Goal: Navigation & Orientation: Find specific page/section

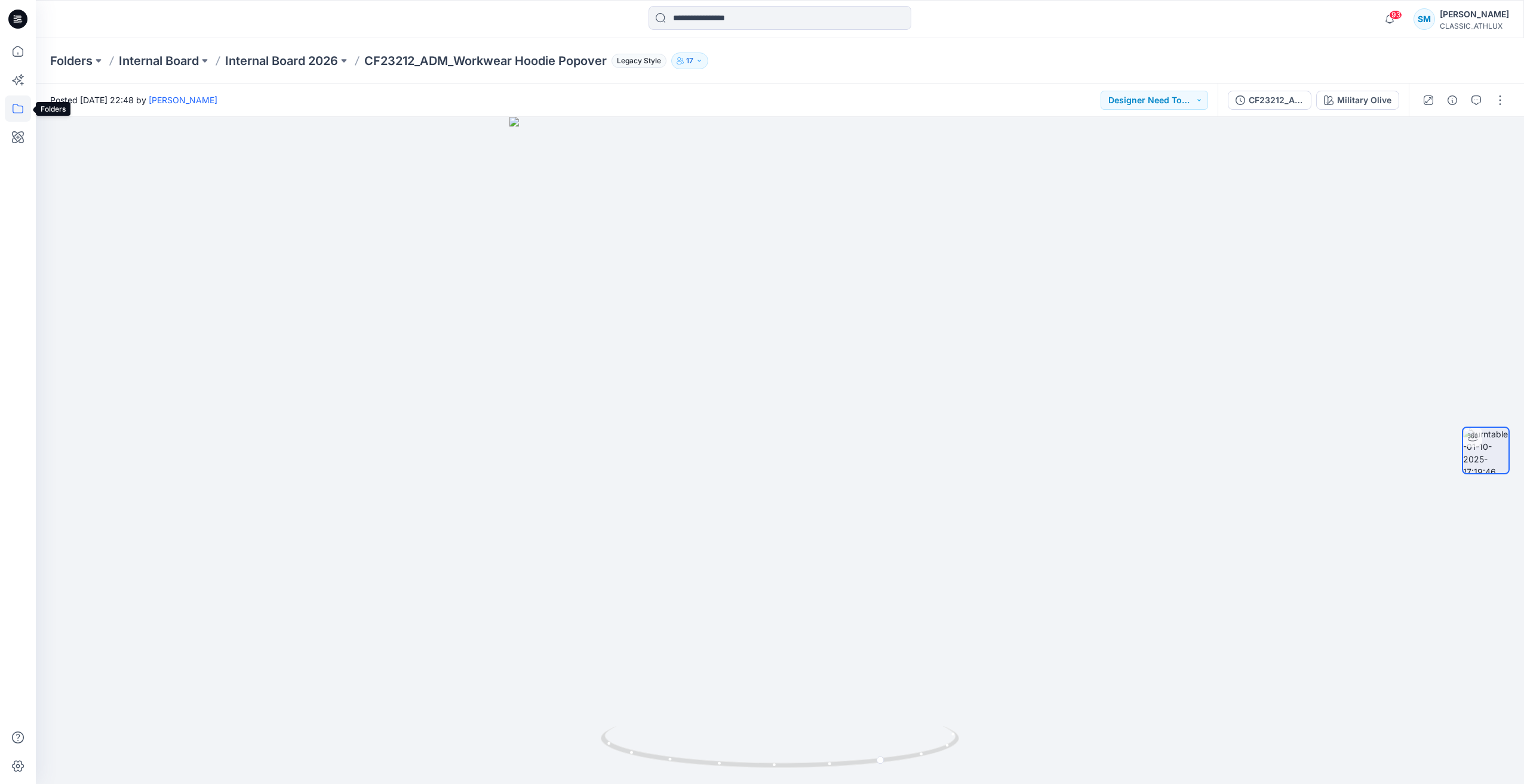
click at [14, 111] on icon at bounding box center [17, 109] width 27 height 27
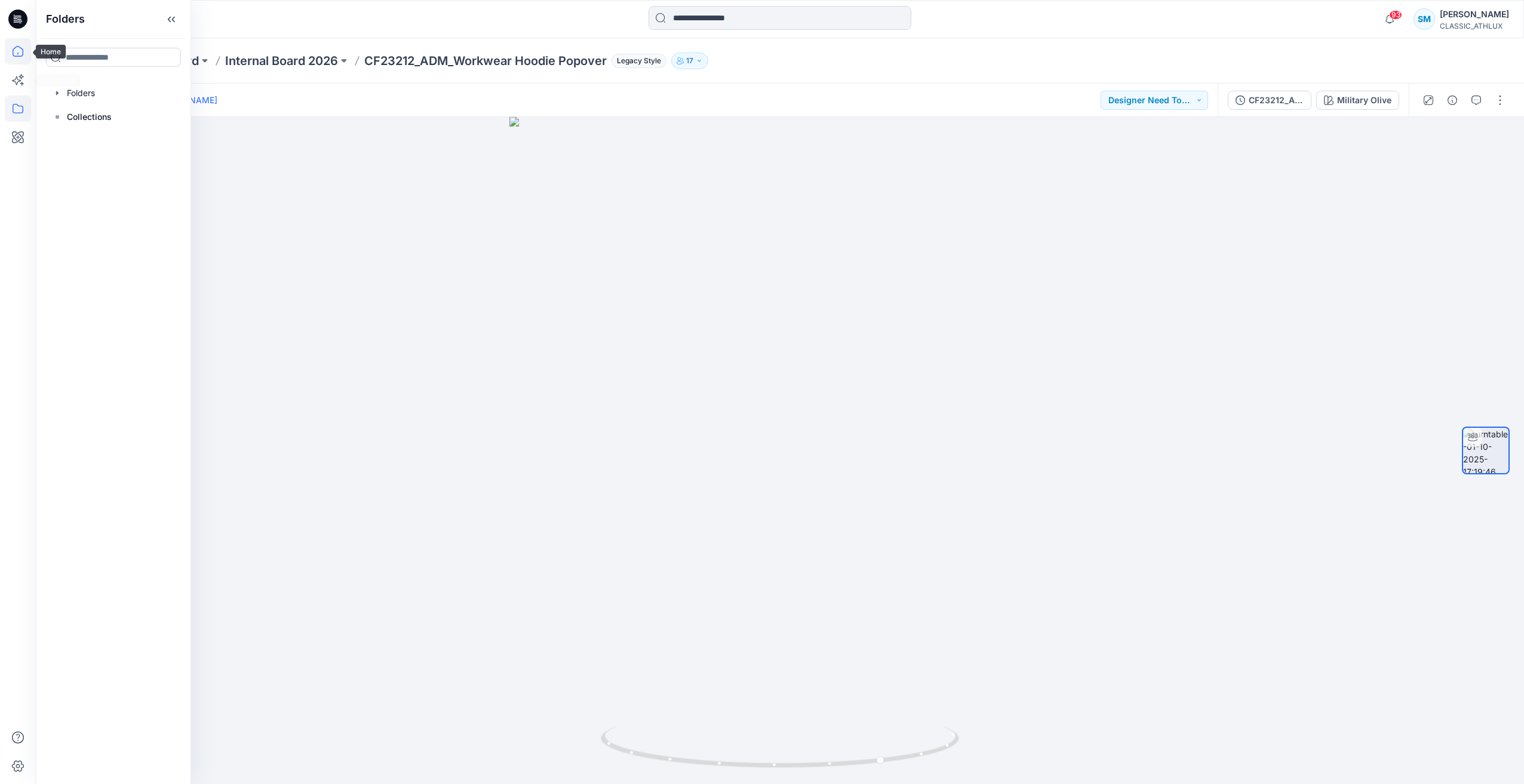
click at [14, 49] on icon at bounding box center [17, 51] width 27 height 27
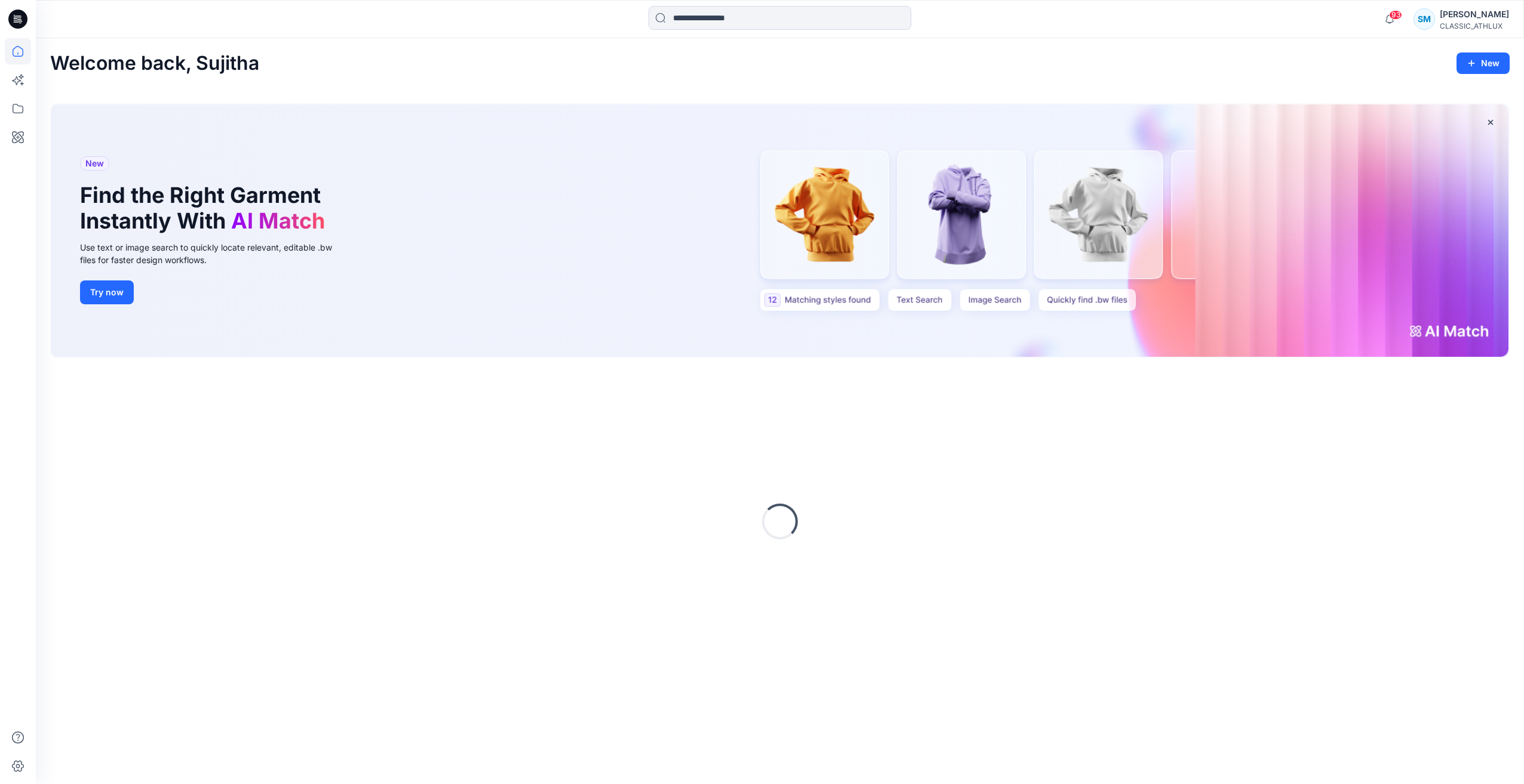
click at [21, 24] on icon at bounding box center [17, 19] width 19 height 19
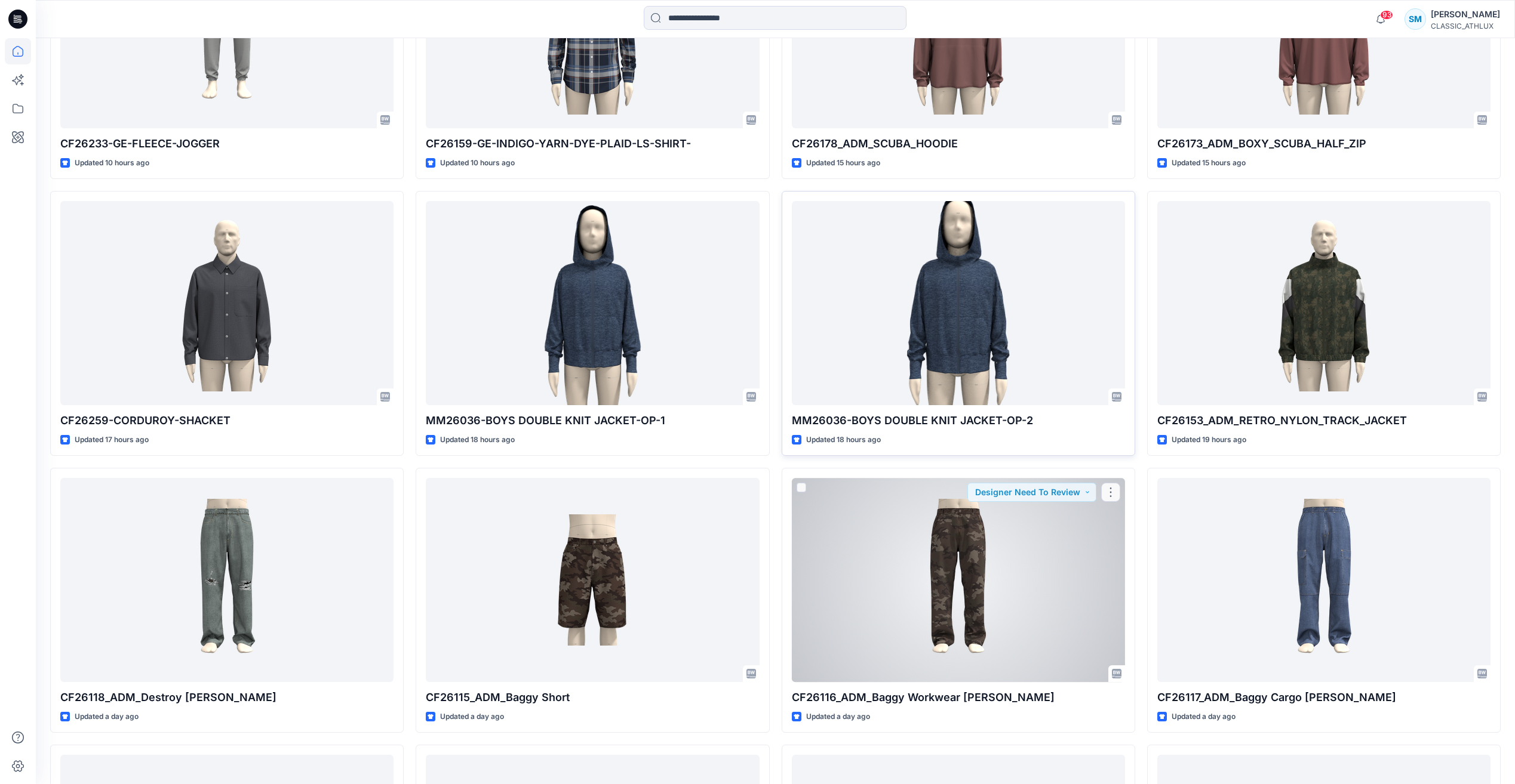
scroll to position [1069, 0]
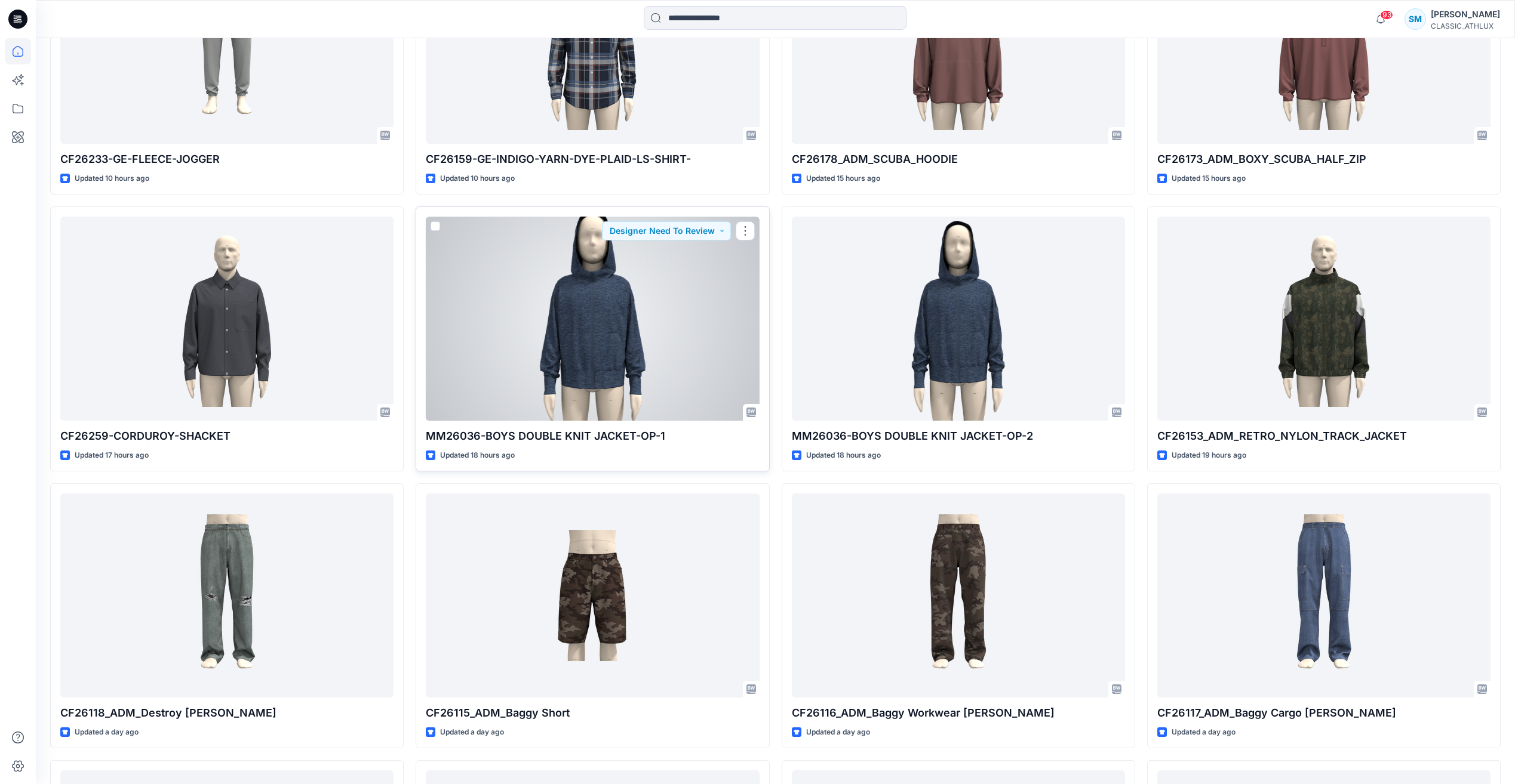
click at [668, 357] on div at bounding box center [592, 318] width 333 height 203
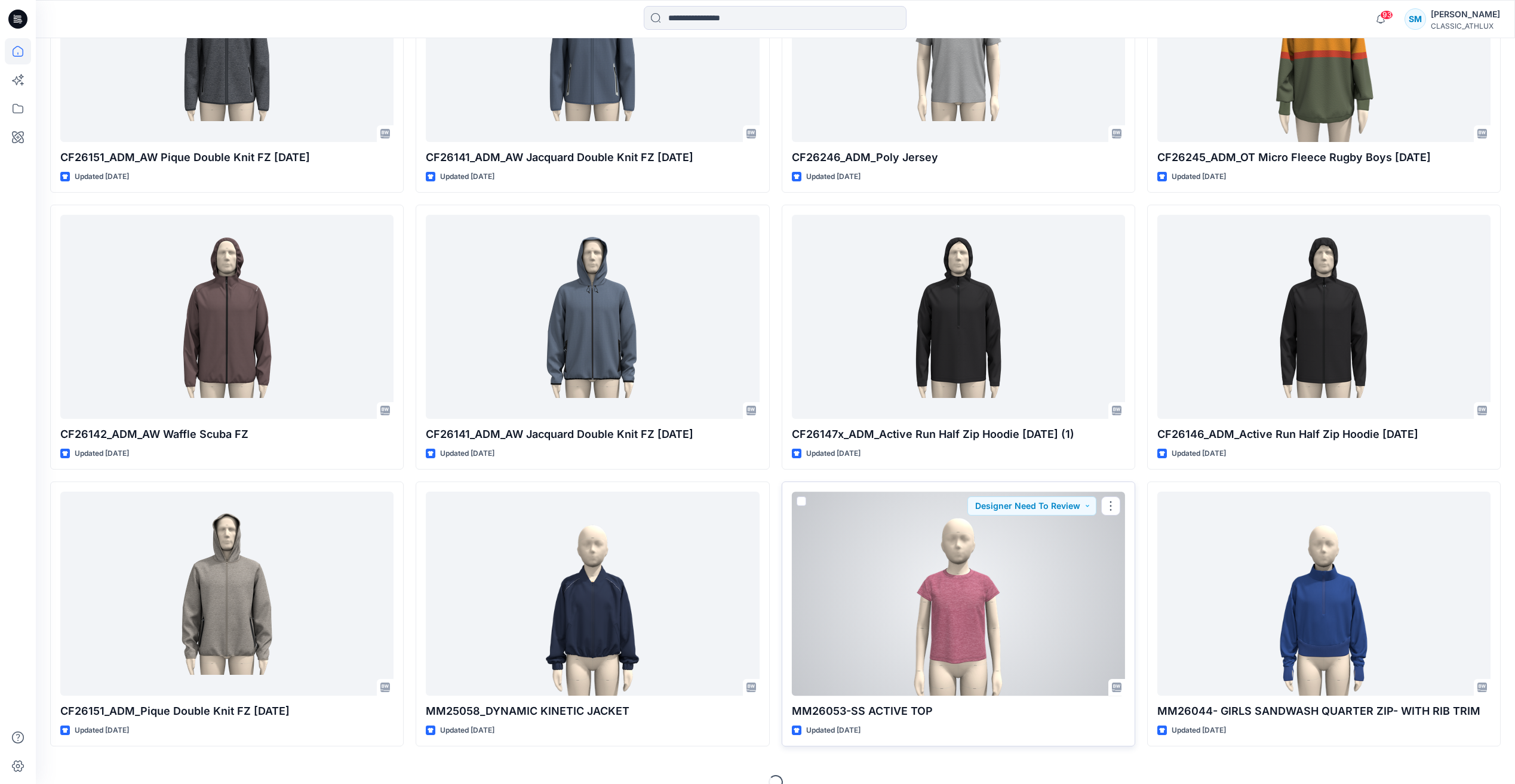
scroll to position [3029, 0]
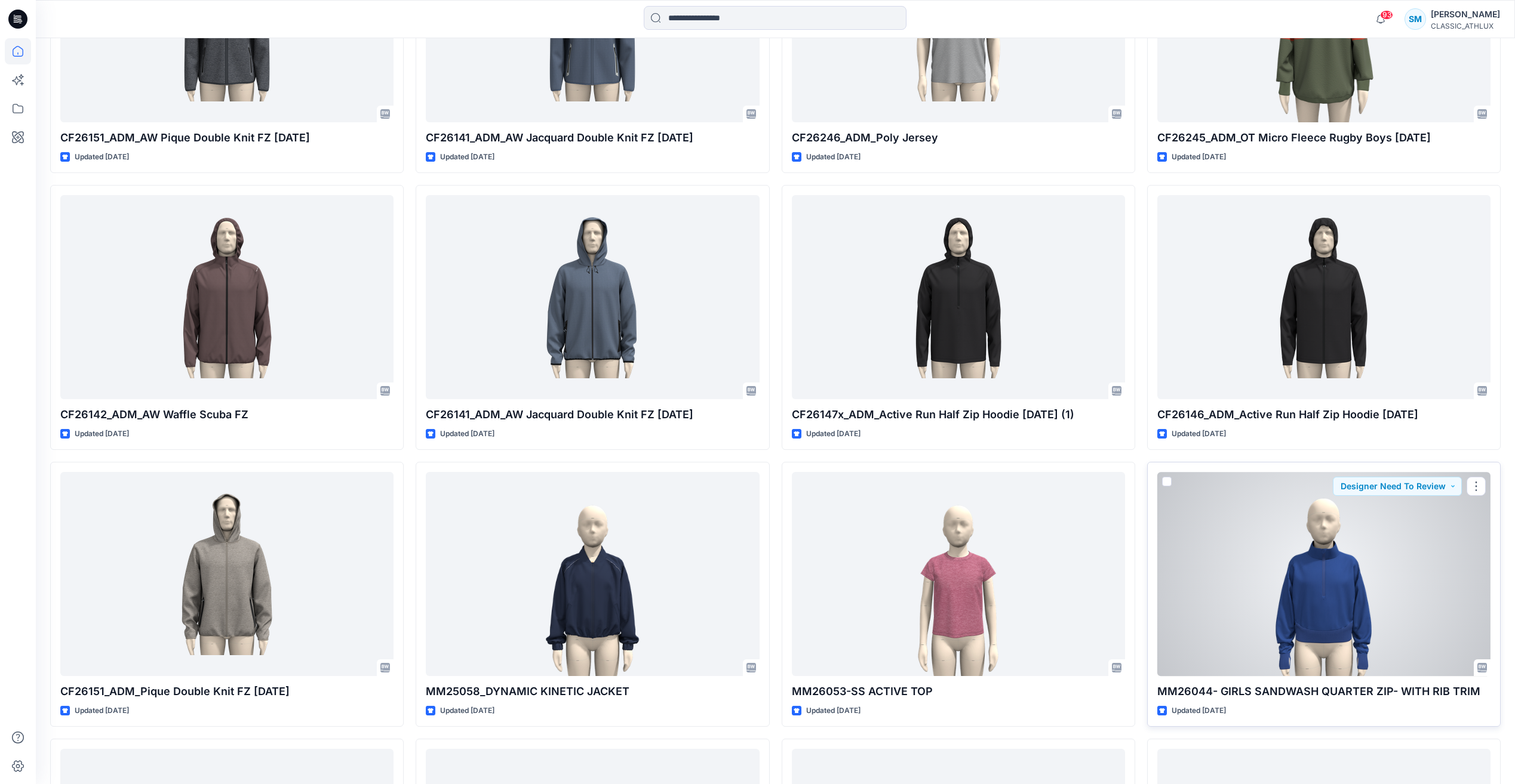
click at [1308, 589] on div at bounding box center [1324, 574] width 333 height 203
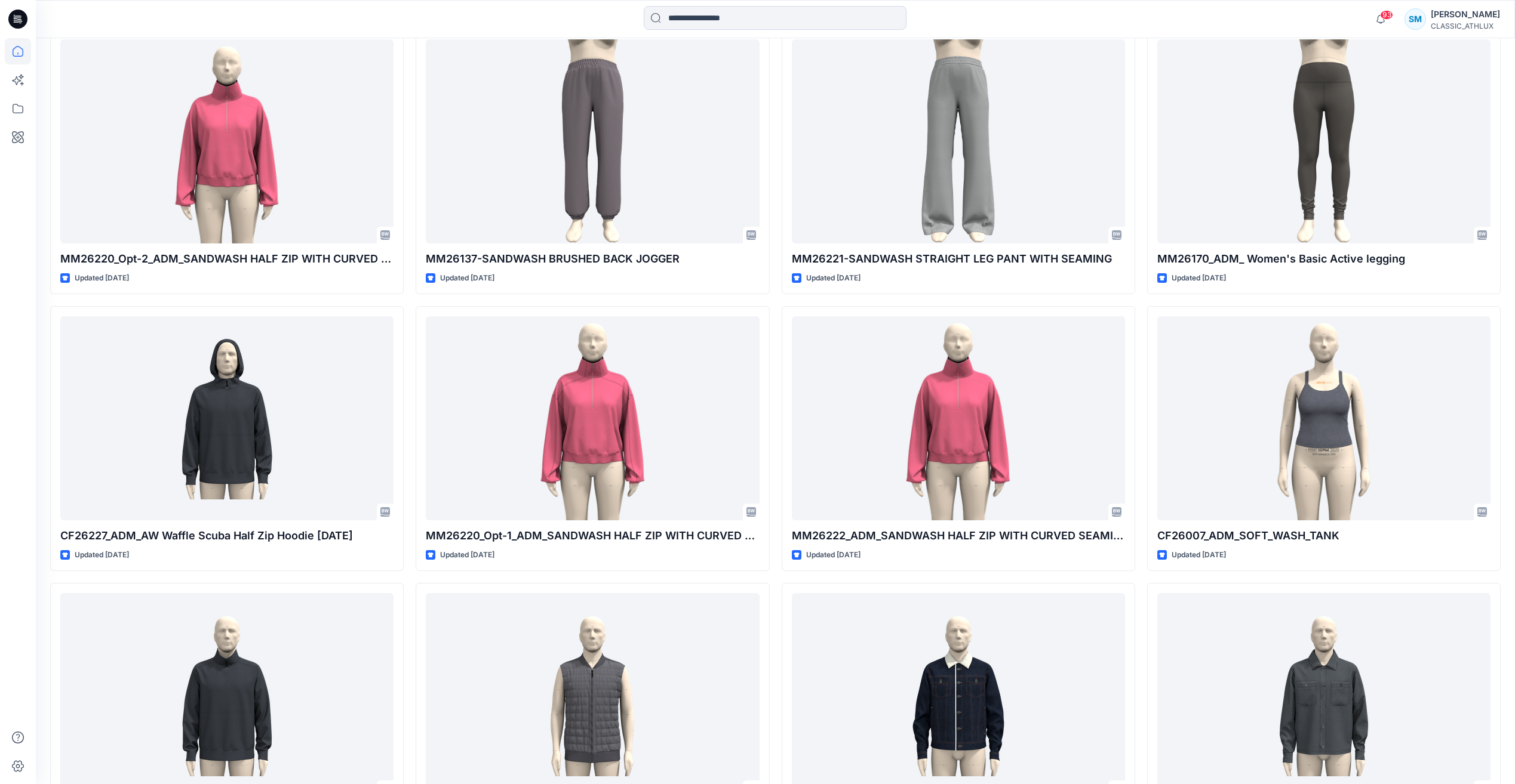
scroll to position [3745, 0]
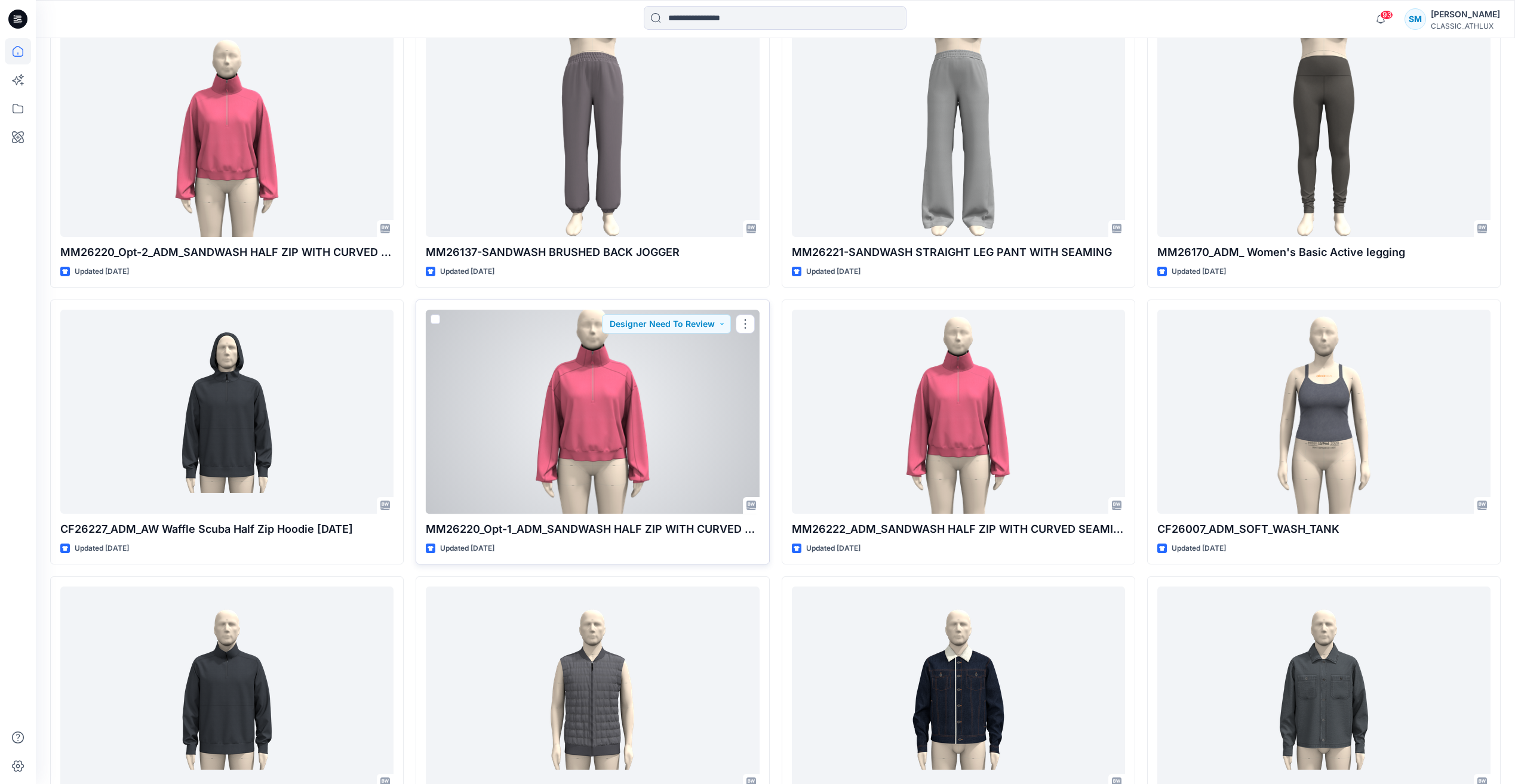
click at [595, 420] on div at bounding box center [592, 411] width 333 height 203
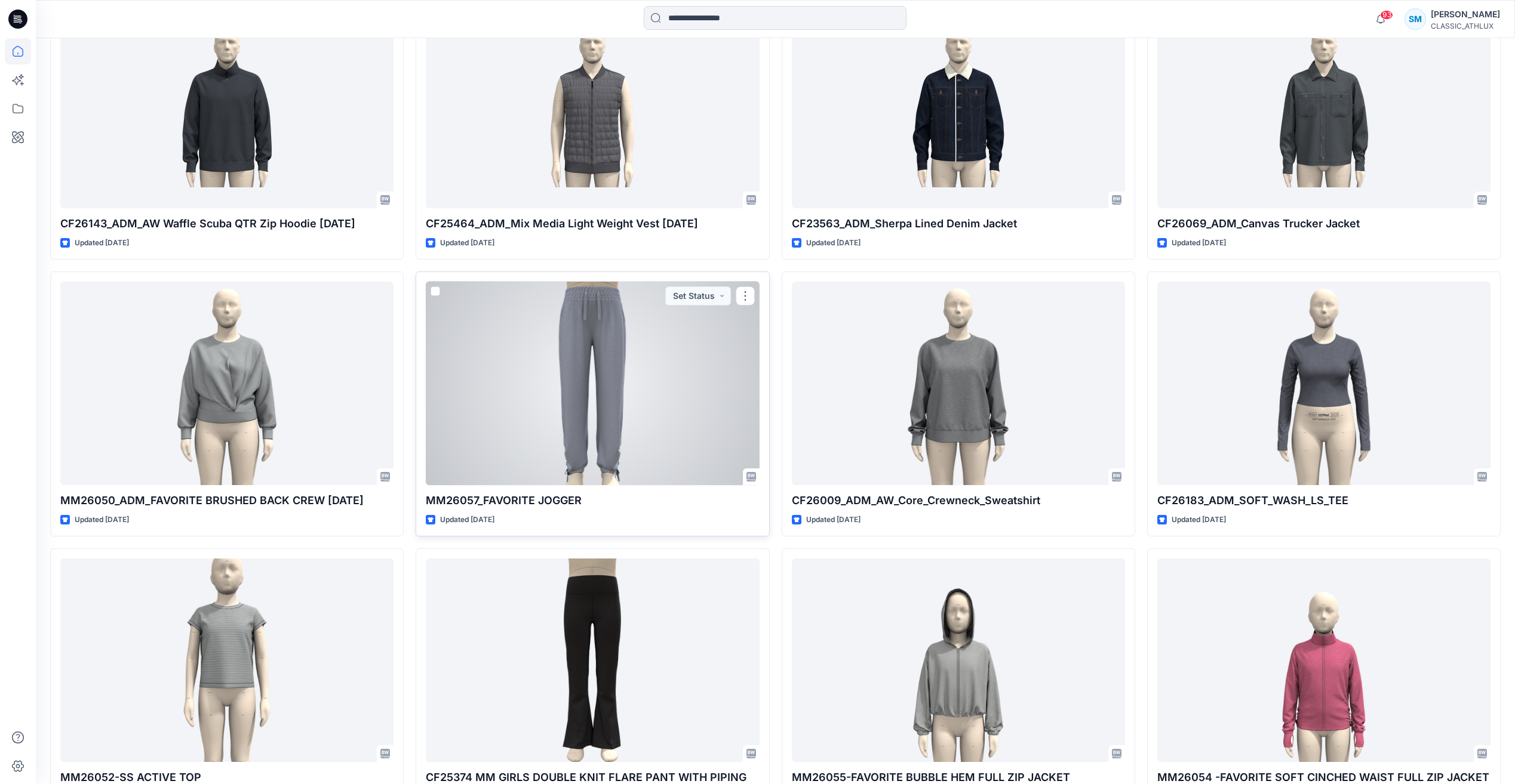
scroll to position [4337, 0]
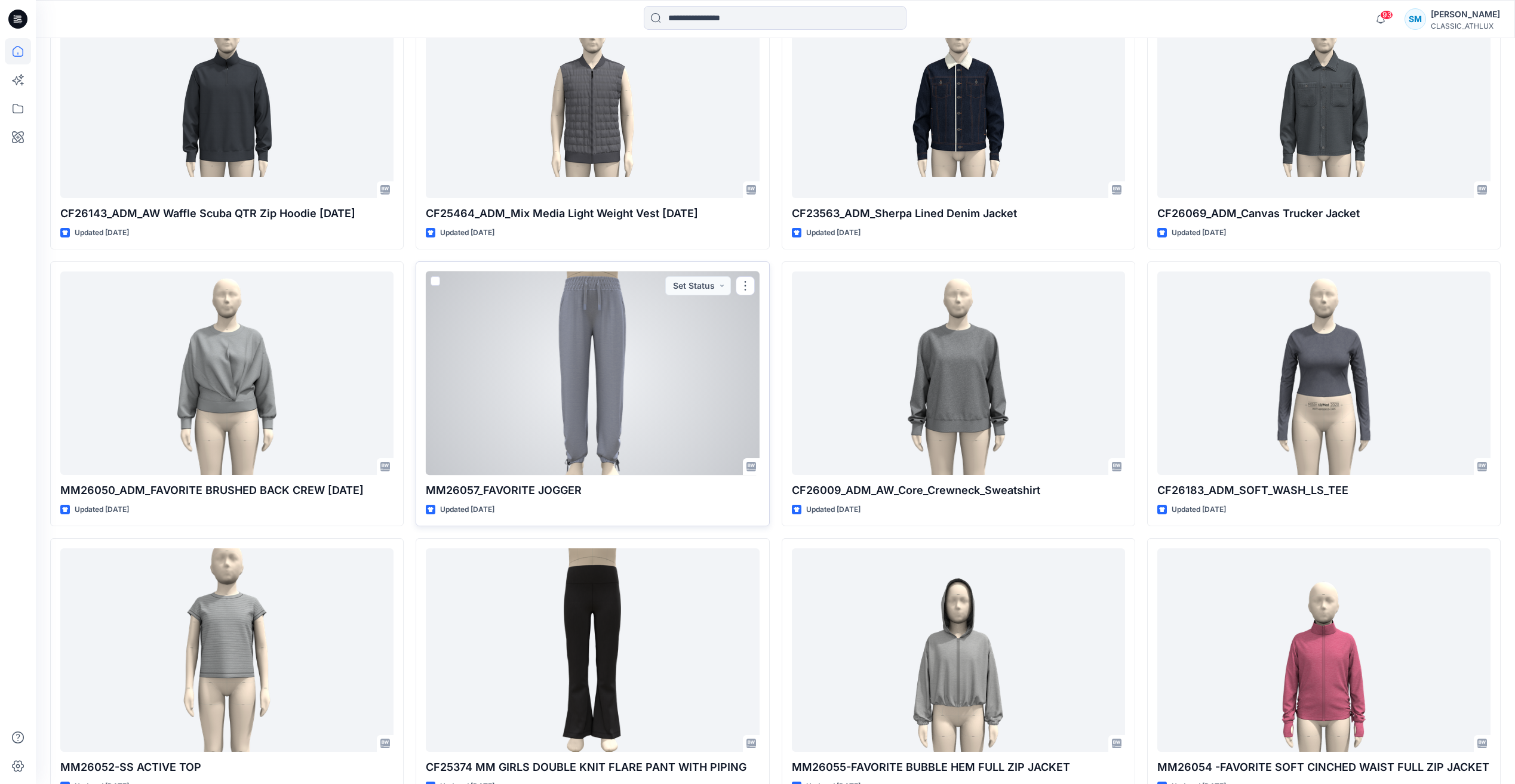
click at [615, 404] on div at bounding box center [592, 373] width 333 height 203
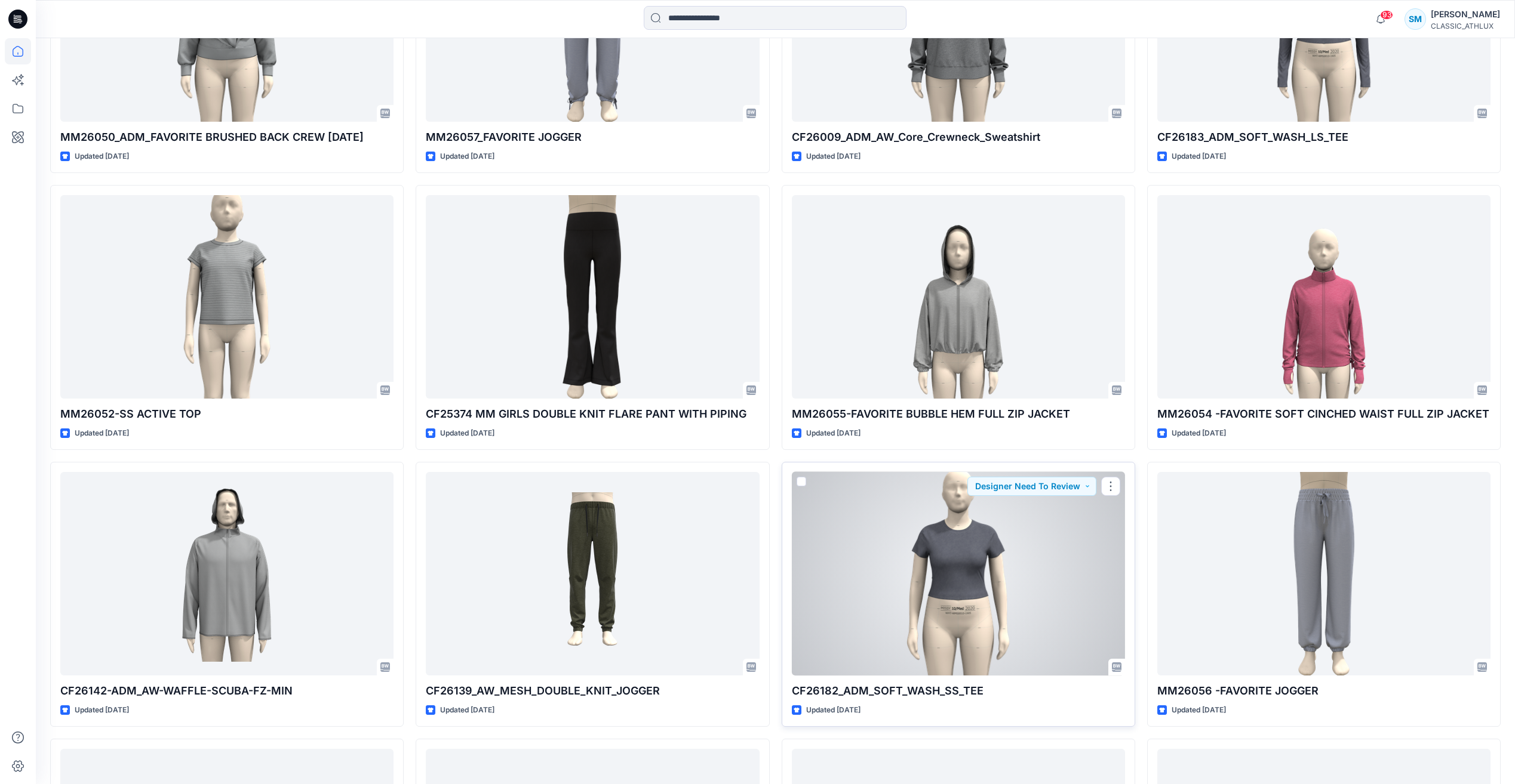
scroll to position [4750, 0]
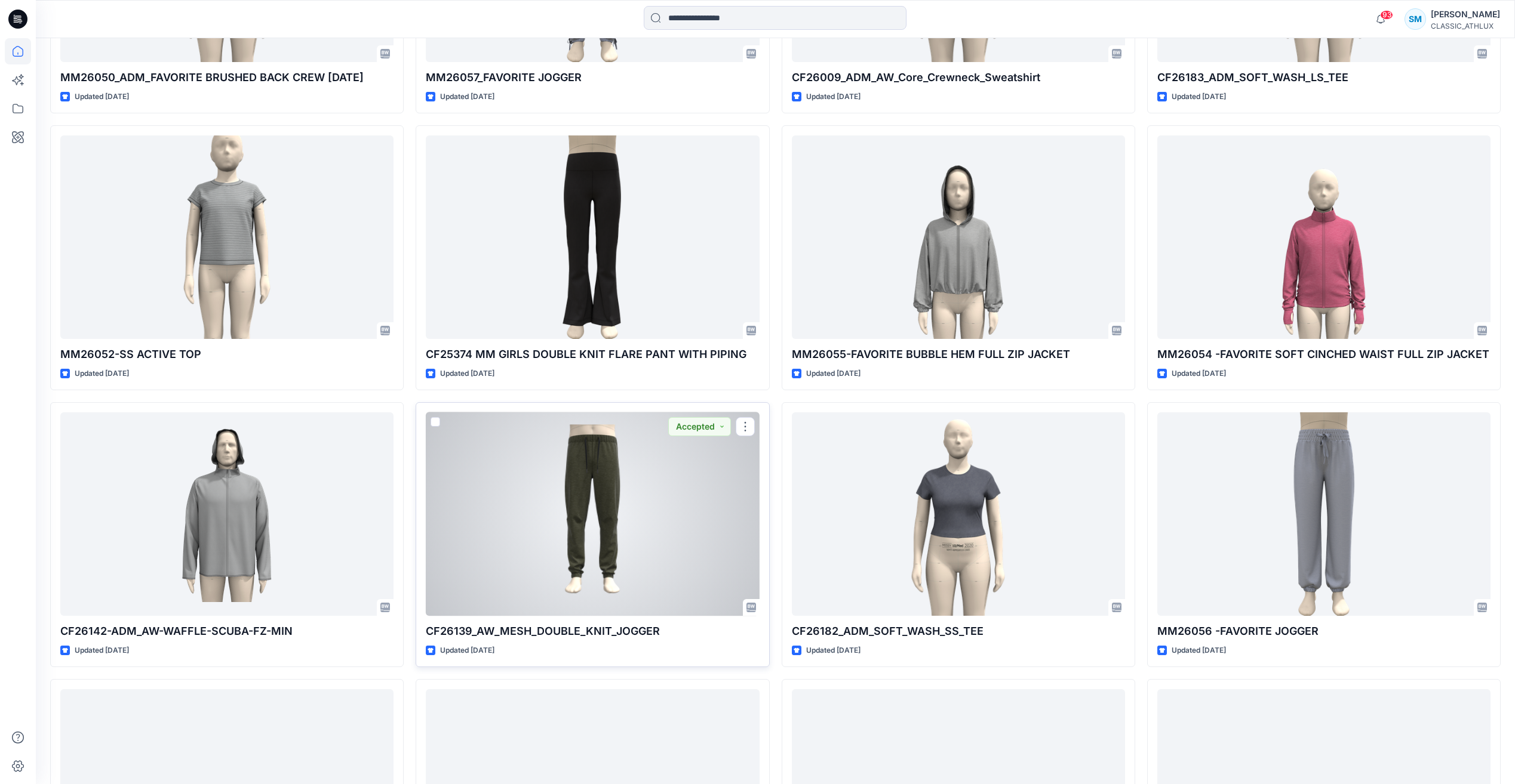
click at [671, 569] on div at bounding box center [592, 514] width 333 height 203
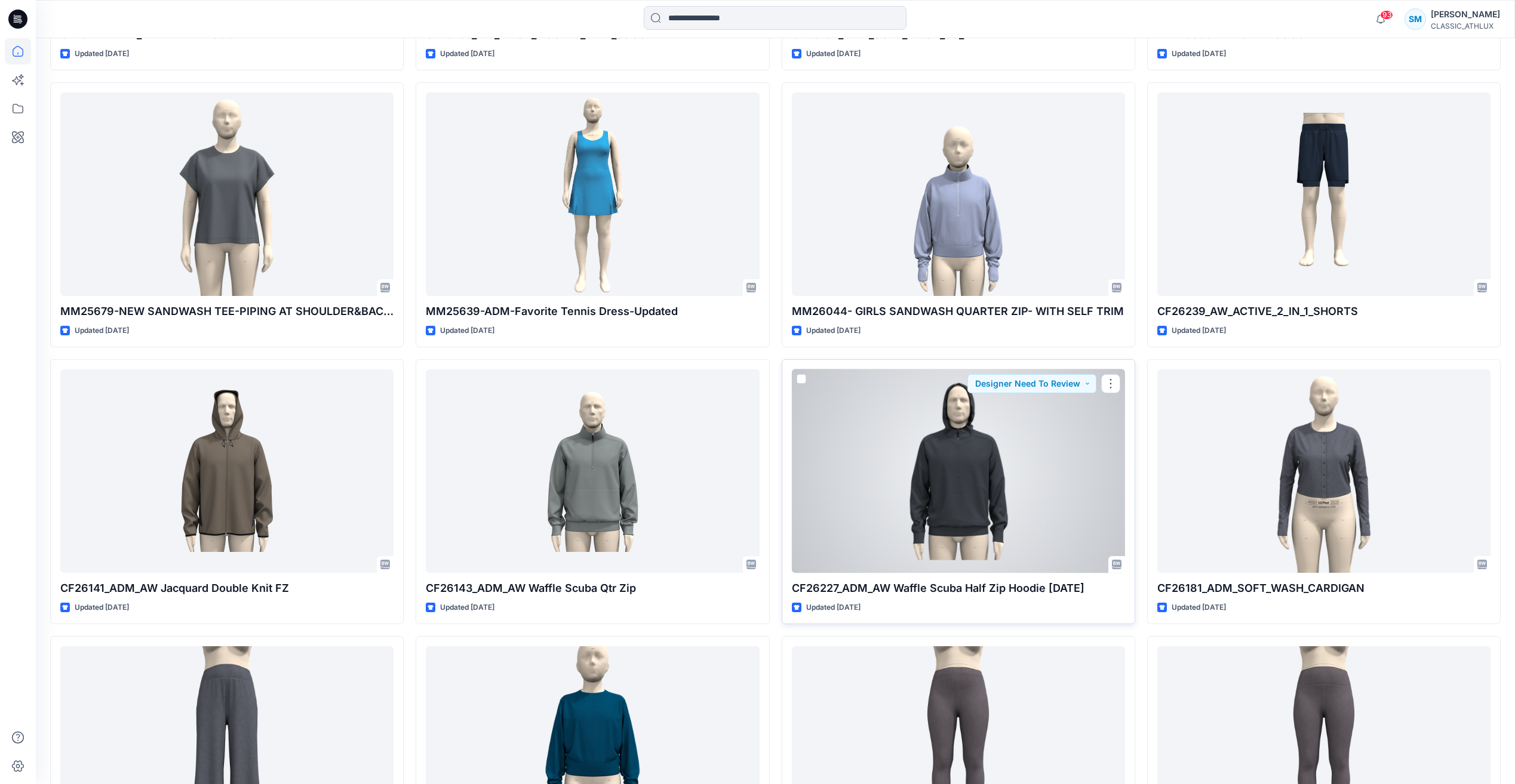
scroll to position [5467, 0]
